Goal: Information Seeking & Learning: Learn about a topic

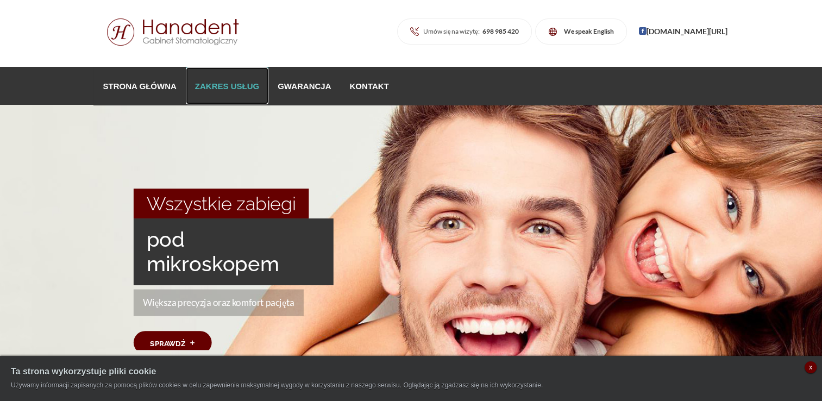
click at [206, 84] on link "Zakres usług" at bounding box center [227, 85] width 83 height 37
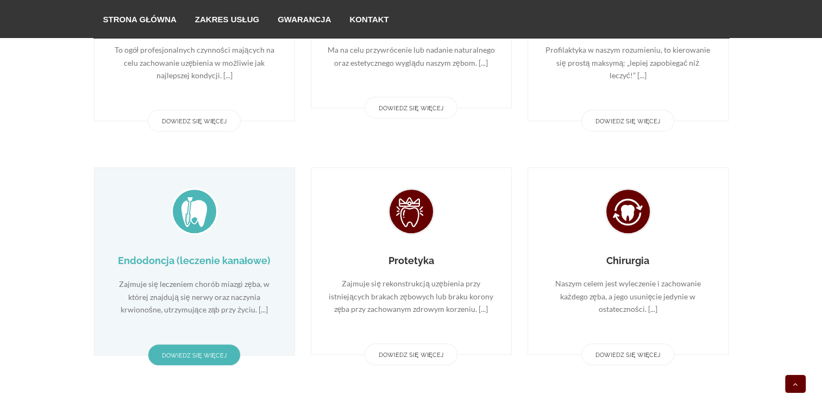
scroll to position [708, 0]
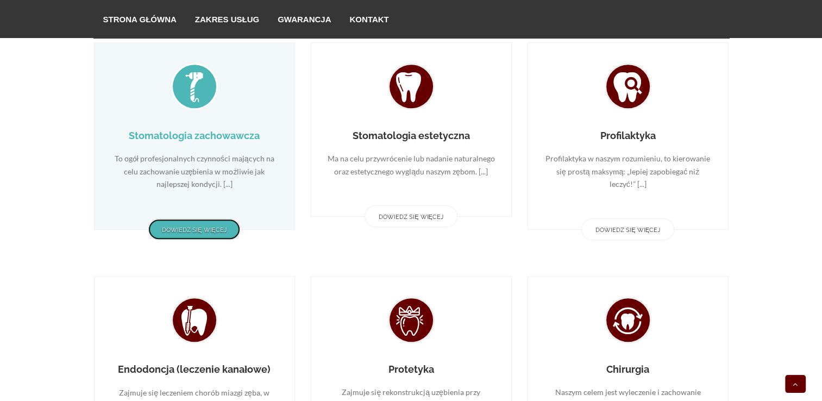
click at [182, 228] on link "Dowiedz się więcej" at bounding box center [194, 229] width 93 height 22
click at [181, 123] on div "Stomatologia zachowawcza To ogół profesjonalnych czynności mających na celu zac…" at bounding box center [194, 135] width 201 height 187
click at [184, 138] on h3 "Stomatologia zachowawcza" at bounding box center [194, 135] width 167 height 11
click at [212, 234] on link "Dowiedz się więcej" at bounding box center [194, 229] width 93 height 22
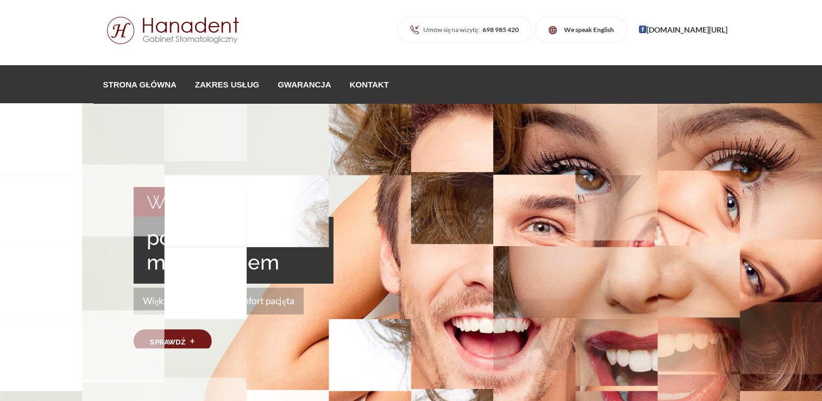
scroll to position [0, 0]
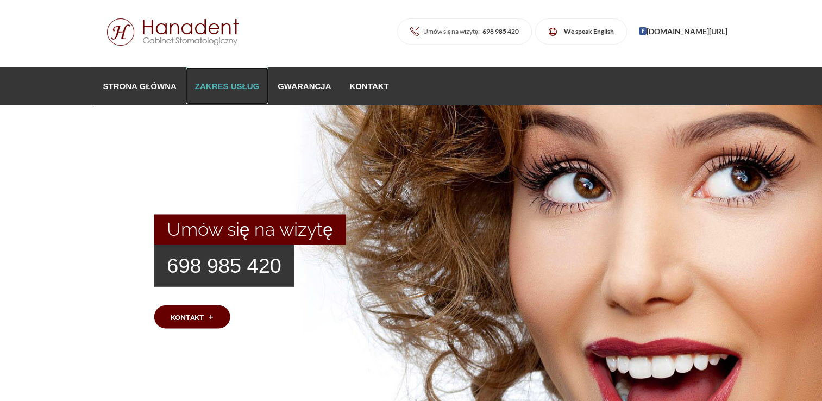
click at [204, 83] on link "Zakres usług" at bounding box center [227, 85] width 83 height 37
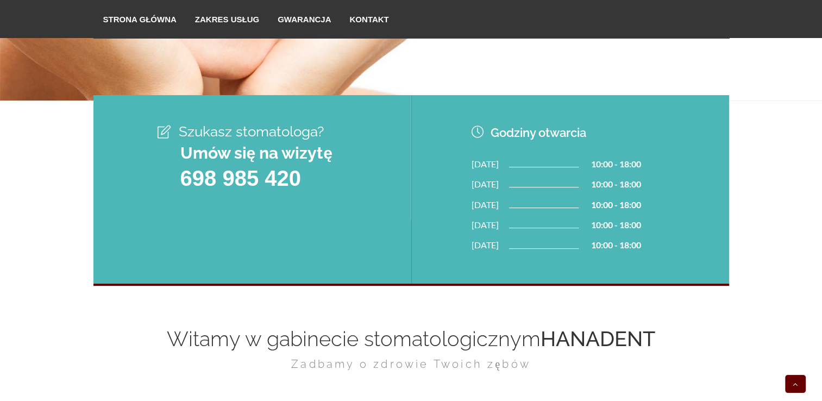
scroll to position [597, 0]
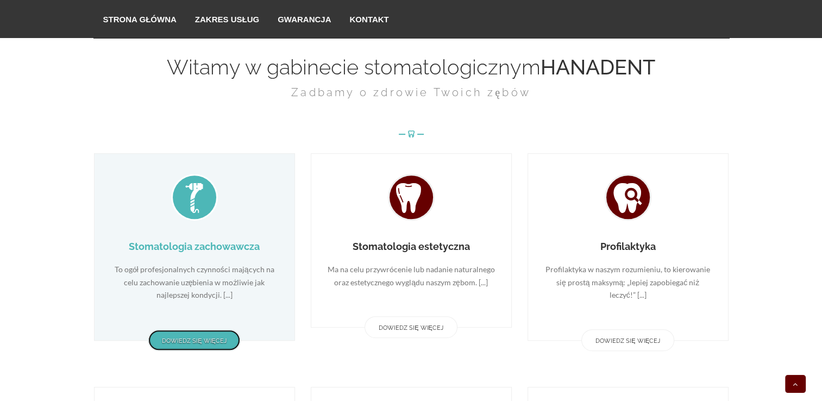
click at [197, 341] on link "Dowiedz się więcej" at bounding box center [194, 340] width 93 height 22
click at [217, 211] on div "Stomatologia zachowawcza To ogół profesjonalnych czynności mających na celu zac…" at bounding box center [194, 246] width 201 height 187
click at [177, 199] on span at bounding box center [194, 196] width 43 height 43
click at [185, 197] on icon at bounding box center [194, 201] width 30 height 23
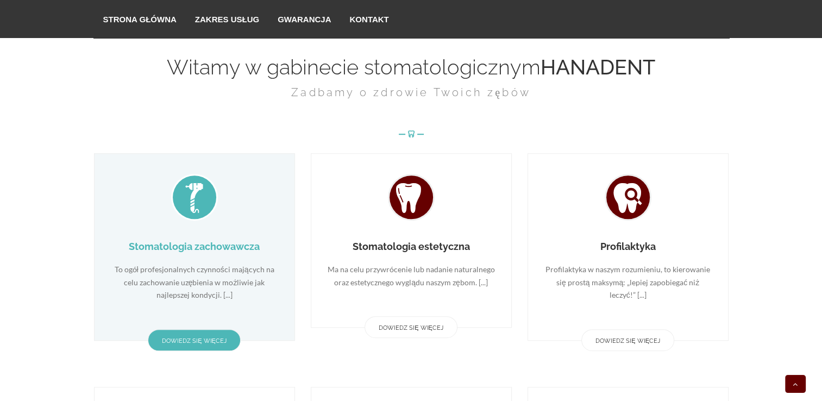
click at [187, 197] on icon at bounding box center [194, 201] width 30 height 23
drag, startPoint x: 189, startPoint y: 196, endPoint x: 224, endPoint y: 260, distance: 72.9
click at [190, 197] on icon at bounding box center [194, 201] width 30 height 23
click at [174, 344] on link "Dowiedz się więcej" at bounding box center [194, 340] width 93 height 22
